Goal: Task Accomplishment & Management: Use online tool/utility

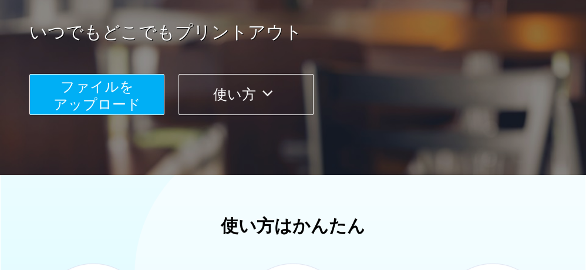
scroll to position [235, 0]
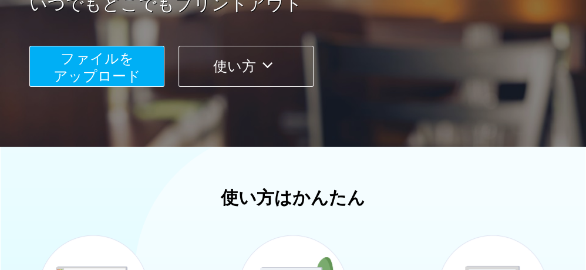
click at [99, 63] on span "ファイルを ​​アップロード" at bounding box center [96, 66] width 87 height 33
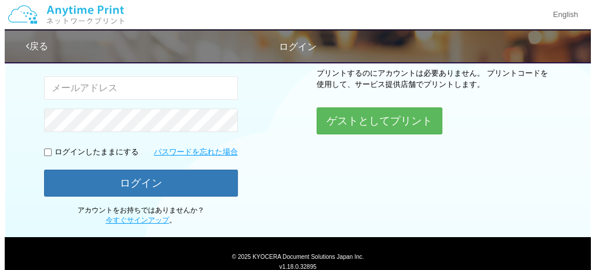
scroll to position [148, 0]
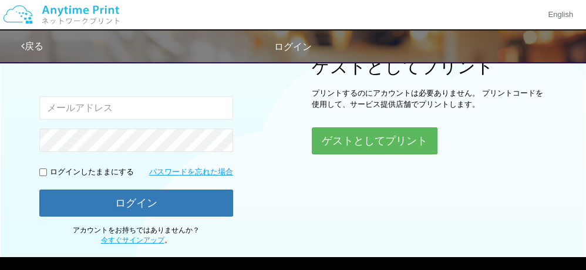
click at [94, 102] on input "email" at bounding box center [136, 107] width 194 height 23
type input "[EMAIL_ADDRESS][DOMAIN_NAME]"
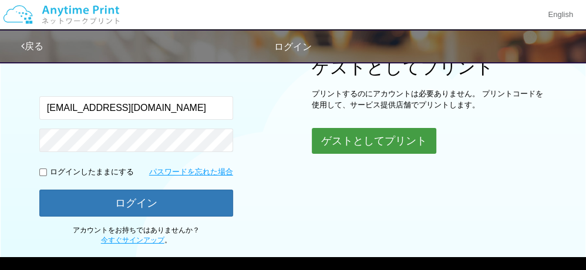
click at [332, 143] on button "ゲストとしてプリント" at bounding box center [374, 141] width 124 height 26
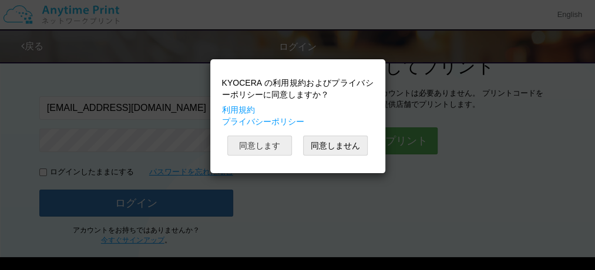
click at [266, 144] on button "同意します" at bounding box center [259, 146] width 65 height 20
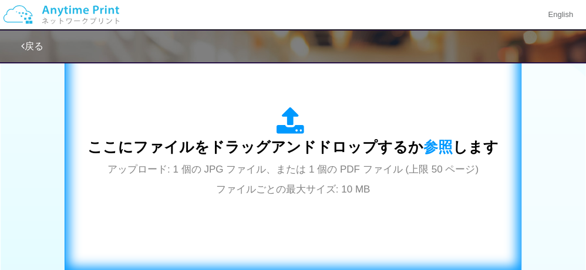
scroll to position [387, 0]
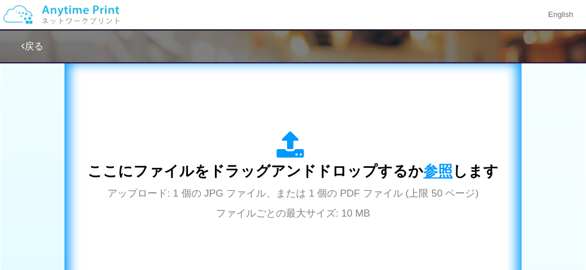
click at [440, 168] on span "参照" at bounding box center [437, 171] width 29 height 16
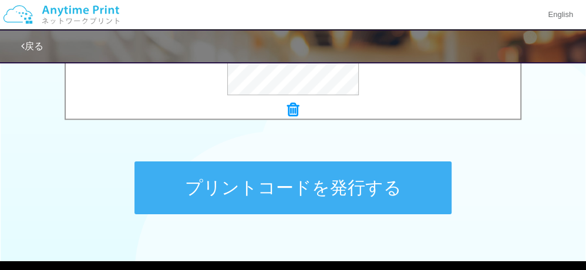
scroll to position [563, 0]
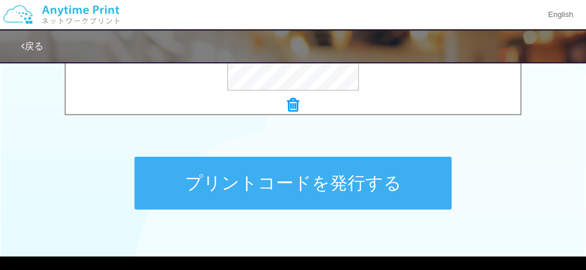
click at [284, 181] on button "プリントコードを発行する" at bounding box center [292, 183] width 317 height 53
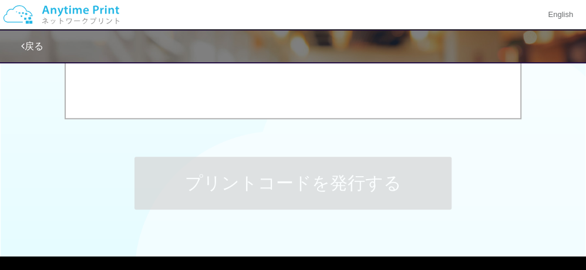
scroll to position [0, 0]
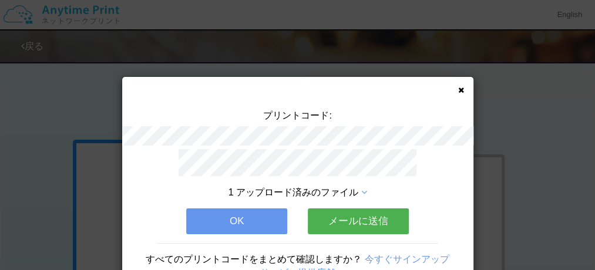
click at [249, 215] on button "OK" at bounding box center [236, 221] width 101 height 26
